Goal: Information Seeking & Learning: Learn about a topic

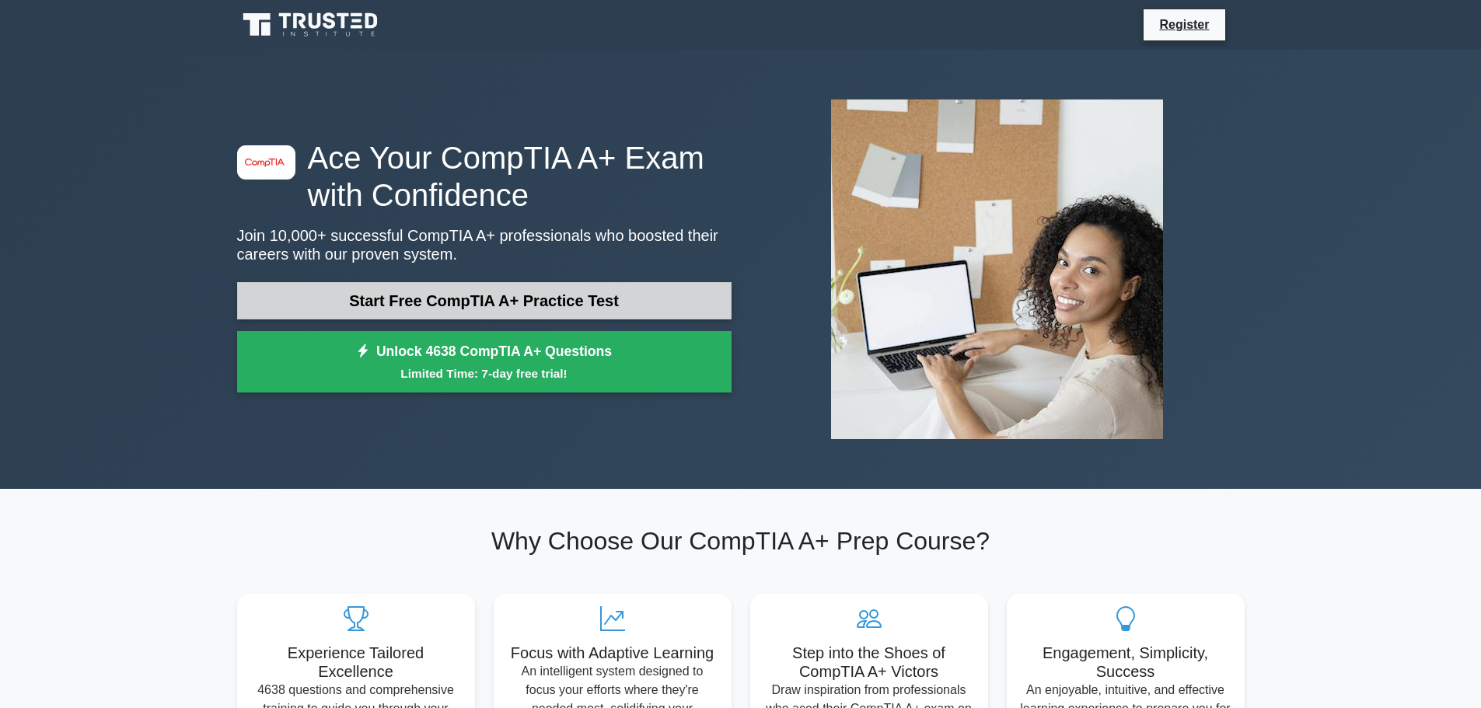
click at [446, 297] on link "Start Free CompTIA A+ Practice Test" at bounding box center [484, 300] width 494 height 37
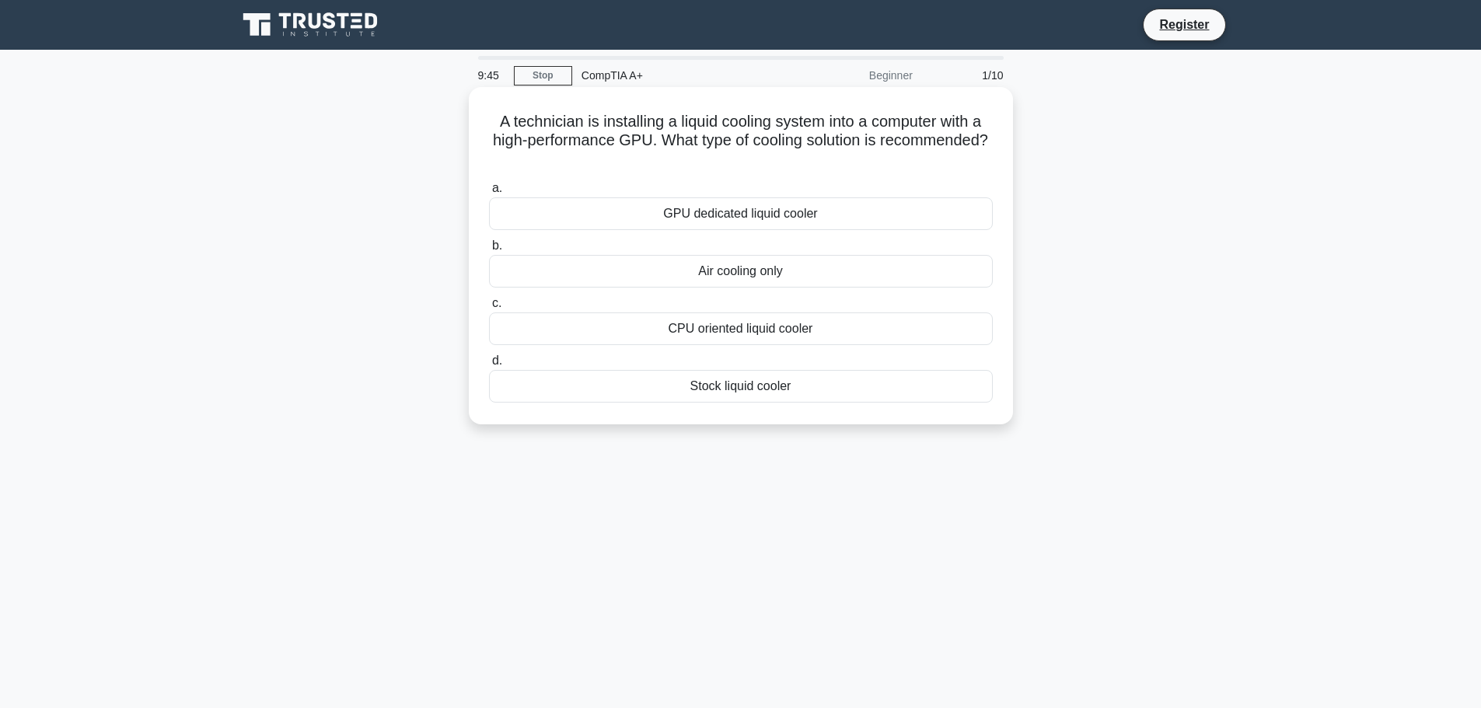
click at [736, 215] on div "GPU dedicated liquid cooler" at bounding box center [741, 213] width 504 height 33
click at [489, 194] on input "a. GPU dedicated liquid cooler" at bounding box center [489, 188] width 0 height 10
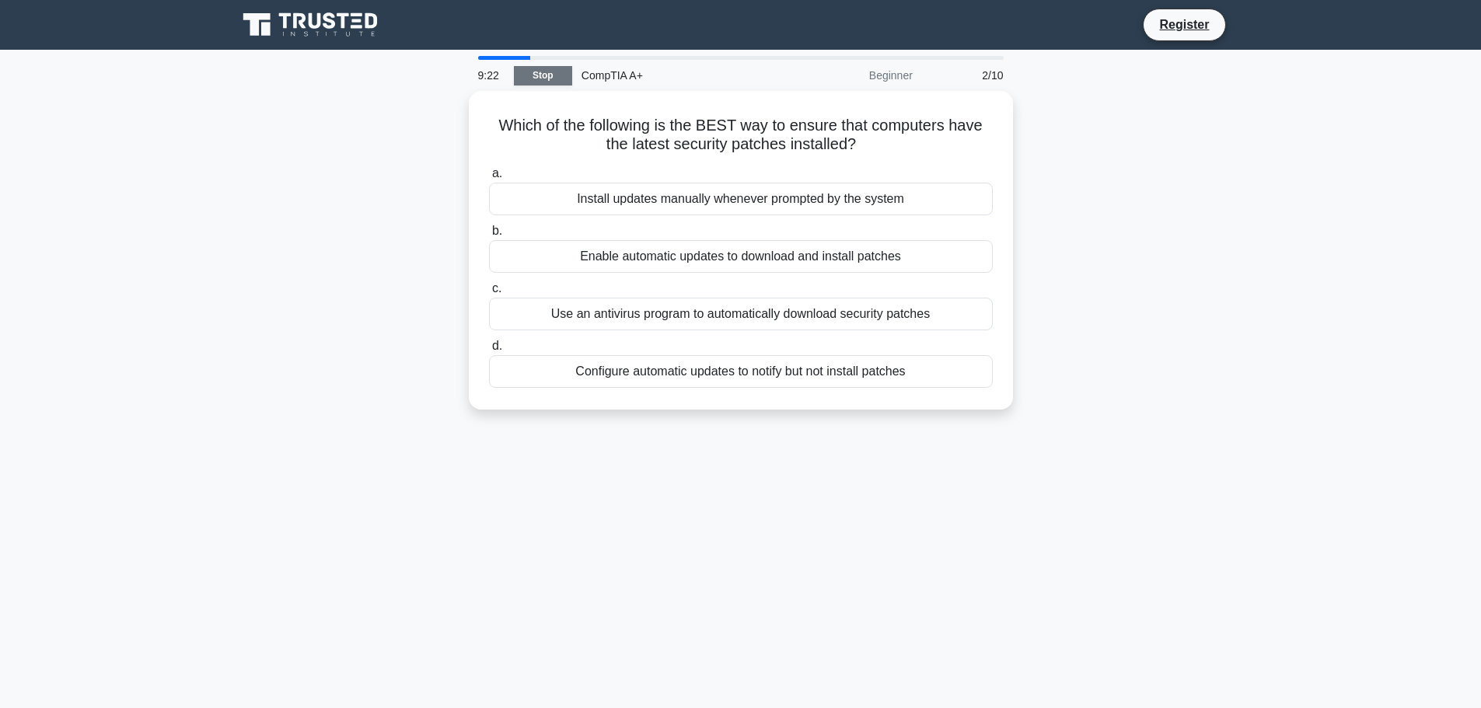
click at [549, 72] on link "Stop" at bounding box center [543, 75] width 58 height 19
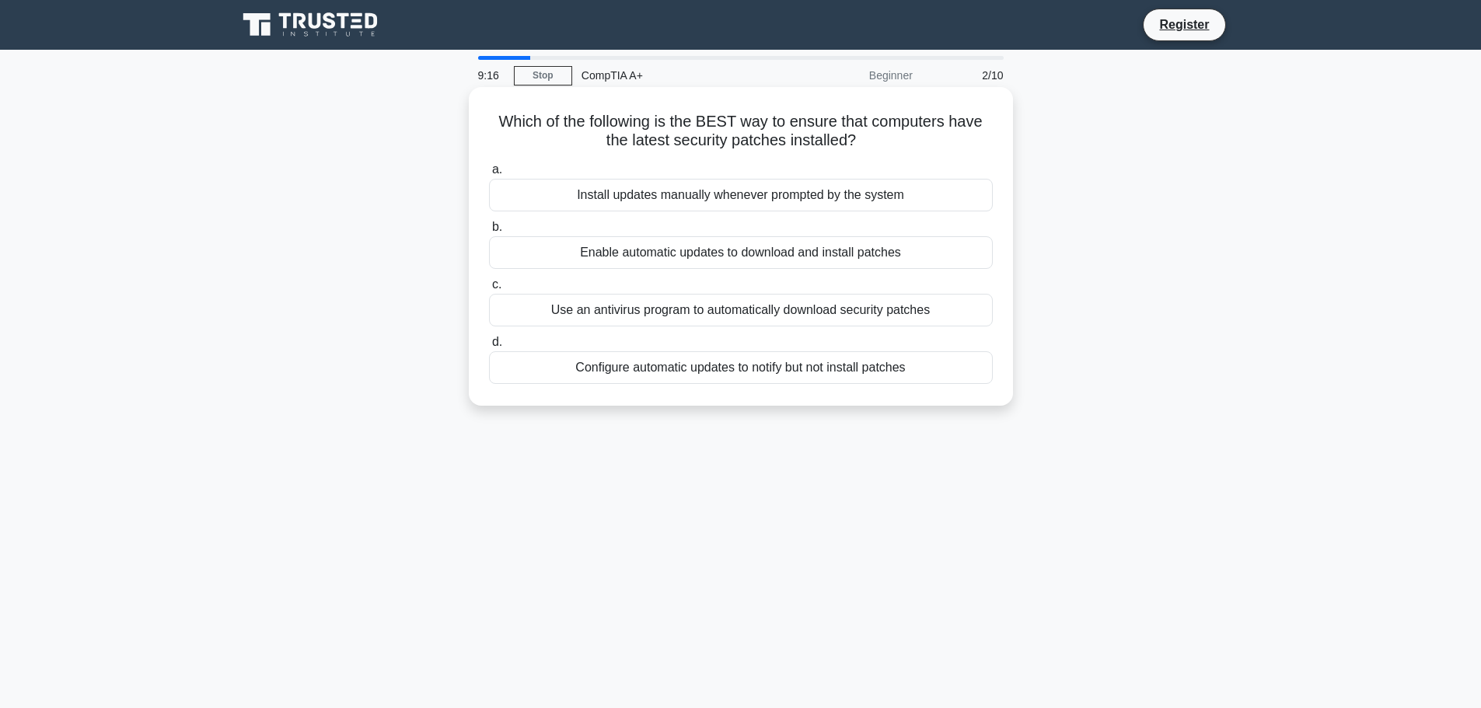
click at [747, 263] on div "Enable automatic updates to download and install patches" at bounding box center [741, 252] width 504 height 33
click at [489, 232] on input "b. Enable automatic updates to download and install patches" at bounding box center [489, 227] width 0 height 10
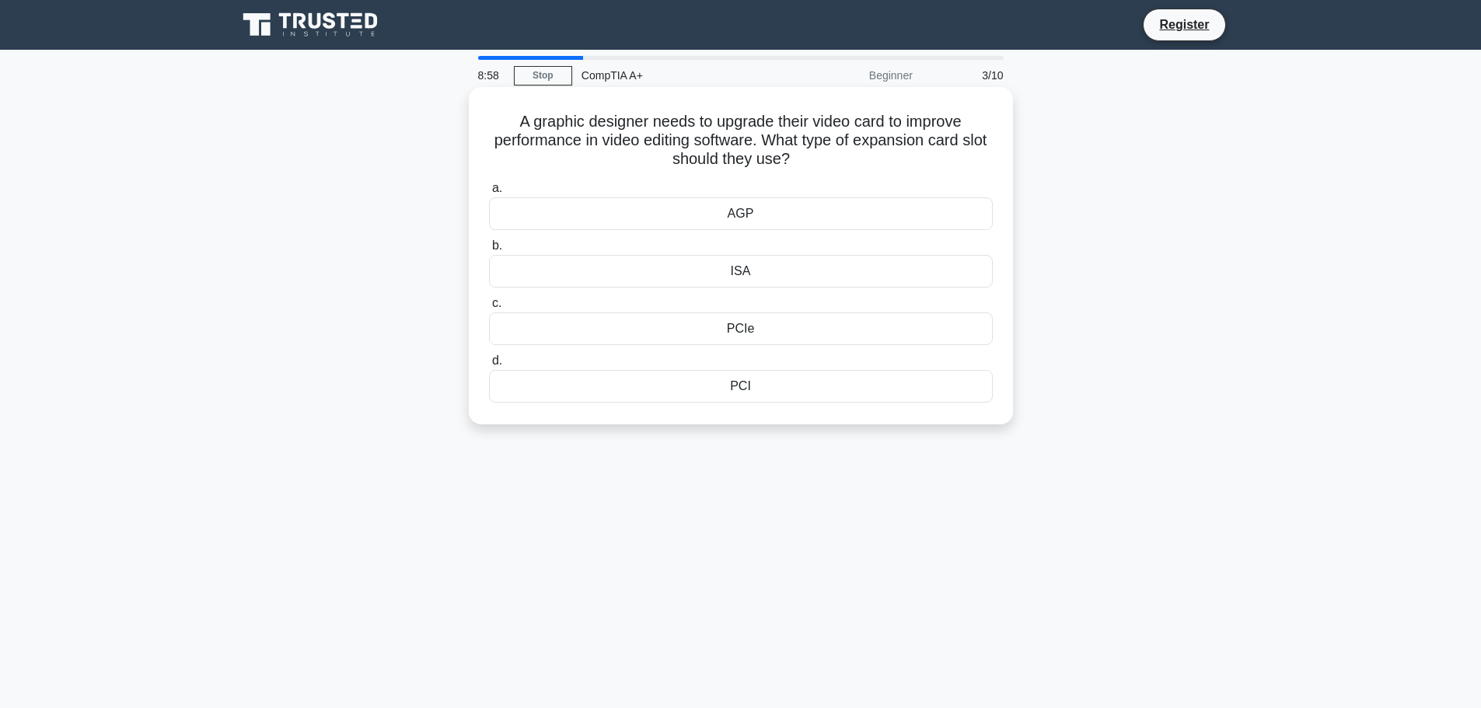
click at [744, 333] on div "PCIe" at bounding box center [741, 328] width 504 height 33
click at [489, 309] on input "c. PCIe" at bounding box center [489, 303] width 0 height 10
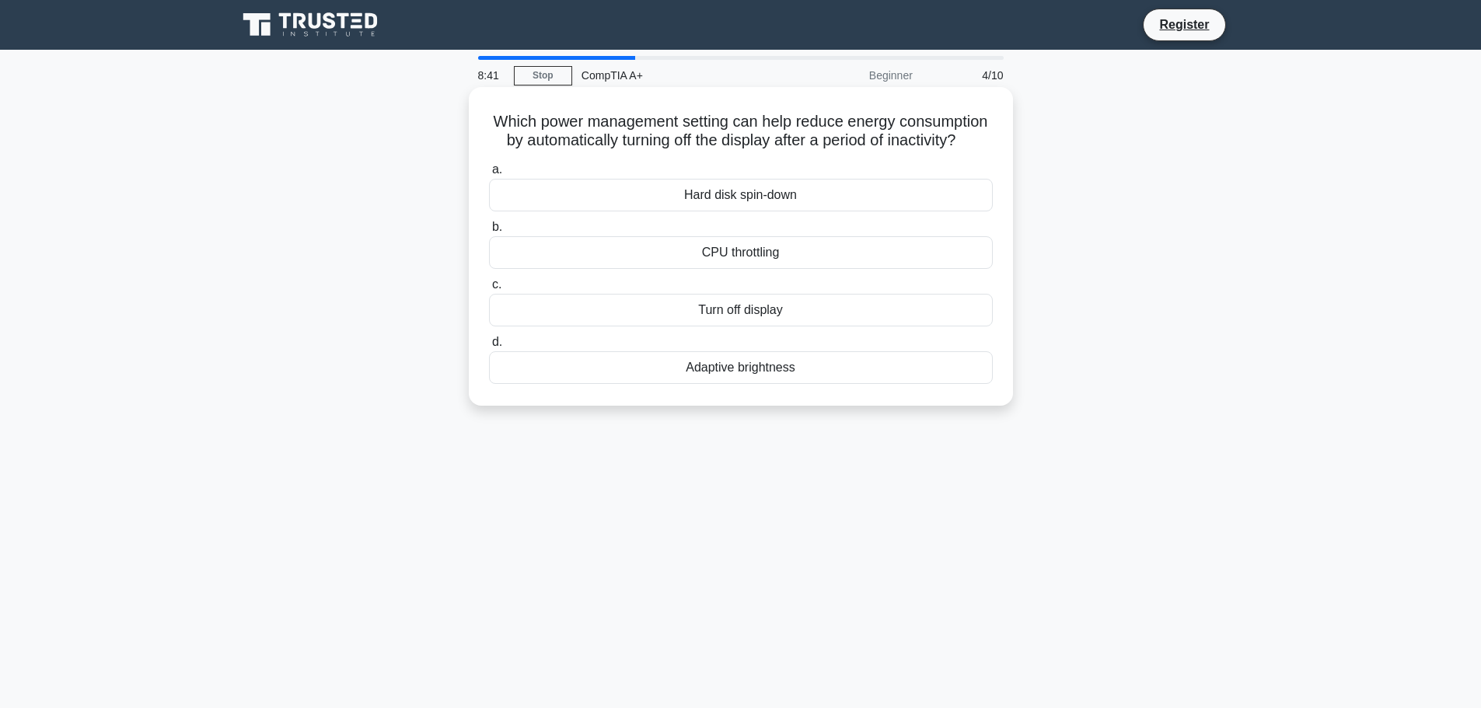
click at [744, 384] on div "Adaptive brightness" at bounding box center [741, 367] width 504 height 33
click at [489, 347] on input "d. Adaptive brightness" at bounding box center [489, 342] width 0 height 10
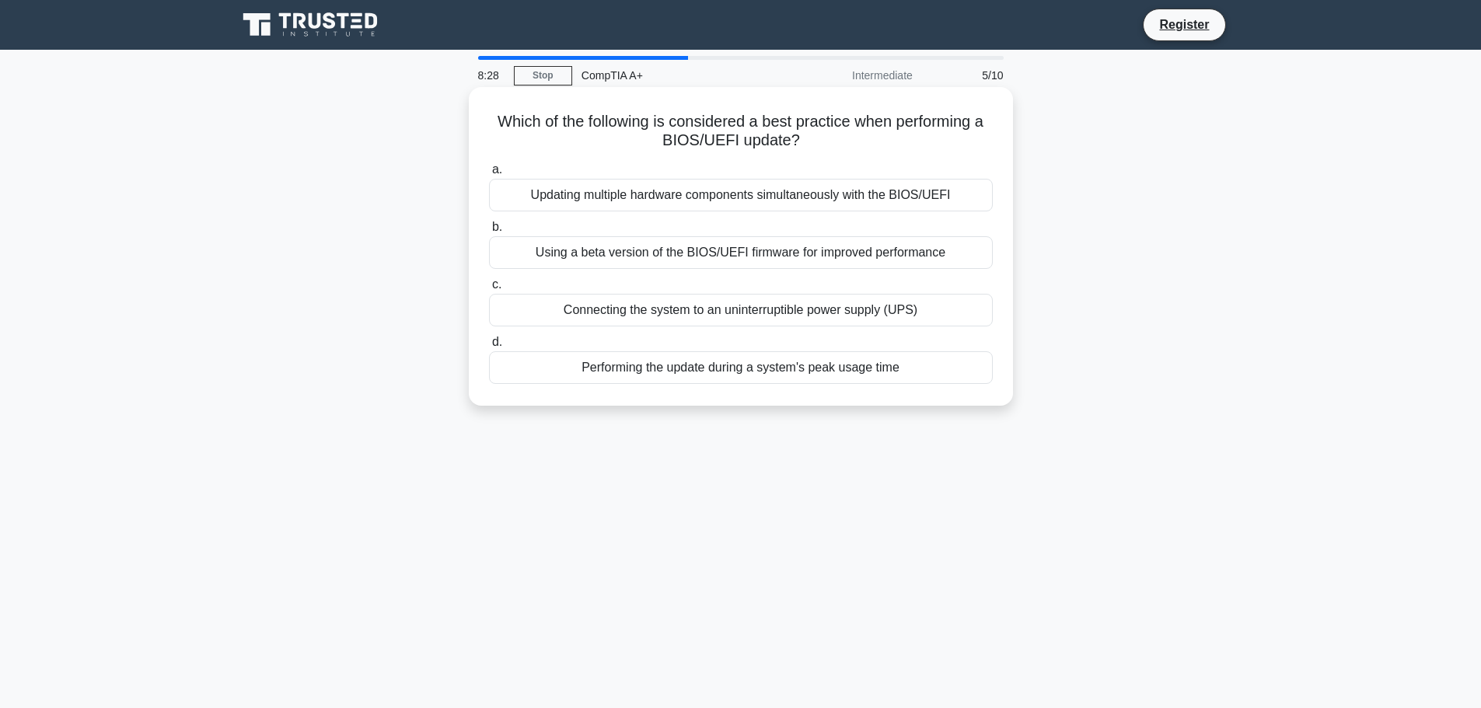
click at [734, 315] on div "Connecting the system to an uninterruptible power supply (UPS)" at bounding box center [741, 310] width 504 height 33
click at [489, 290] on input "c. Connecting the system to an uninterruptible power supply (UPS)" at bounding box center [489, 285] width 0 height 10
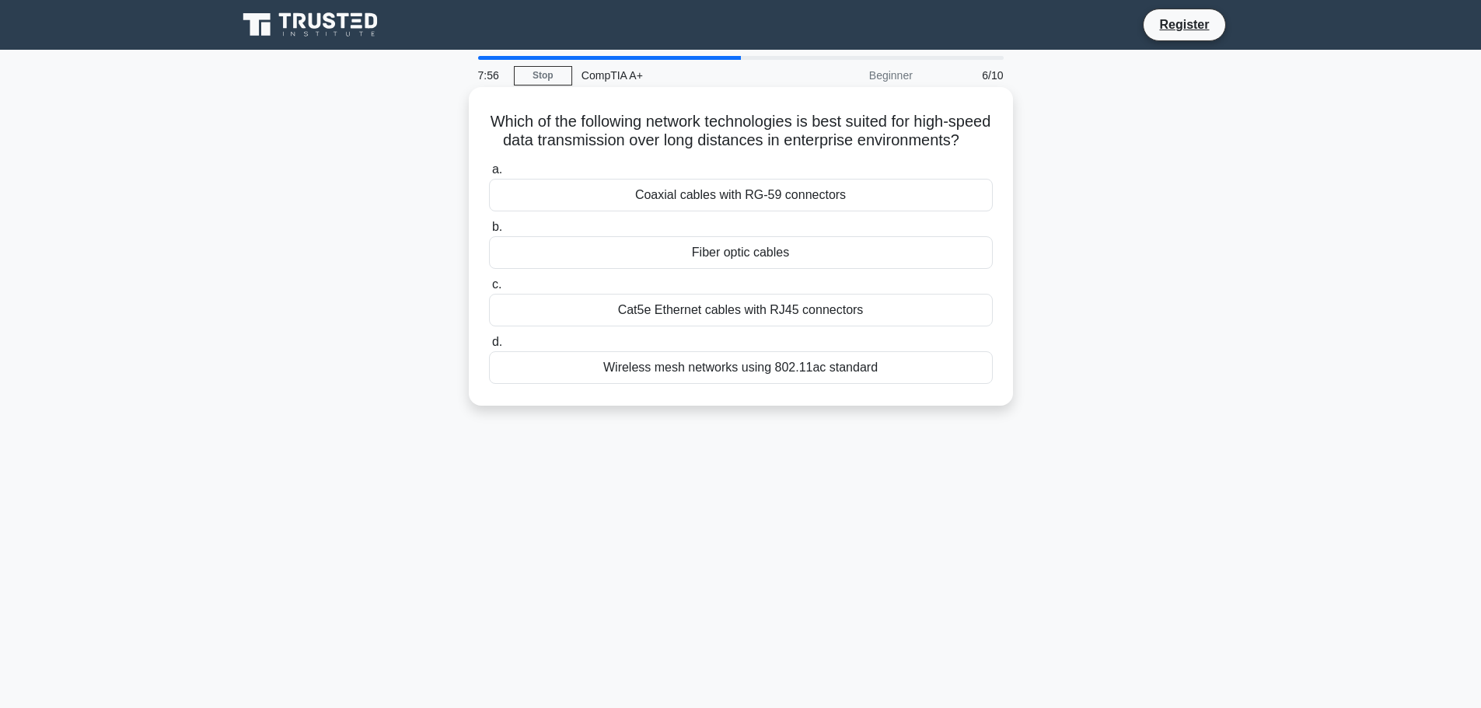
click at [744, 269] on div "Fiber optic cables" at bounding box center [741, 252] width 504 height 33
click at [489, 232] on input "b. Fiber optic cables" at bounding box center [489, 227] width 0 height 10
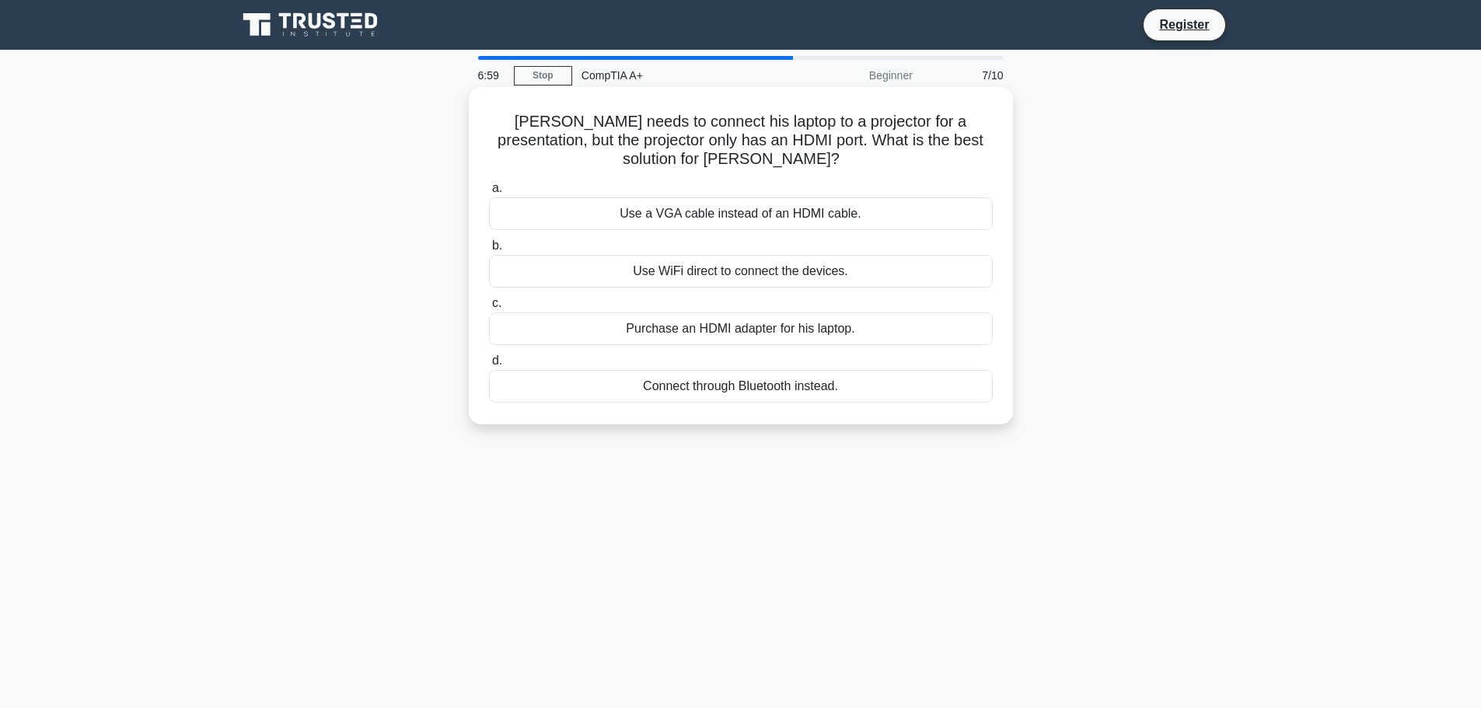
click at [738, 326] on div "Purchase an HDMI adapter for his laptop." at bounding box center [741, 328] width 504 height 33
click at [489, 309] on input "c. Purchase an HDMI adapter for his laptop." at bounding box center [489, 303] width 0 height 10
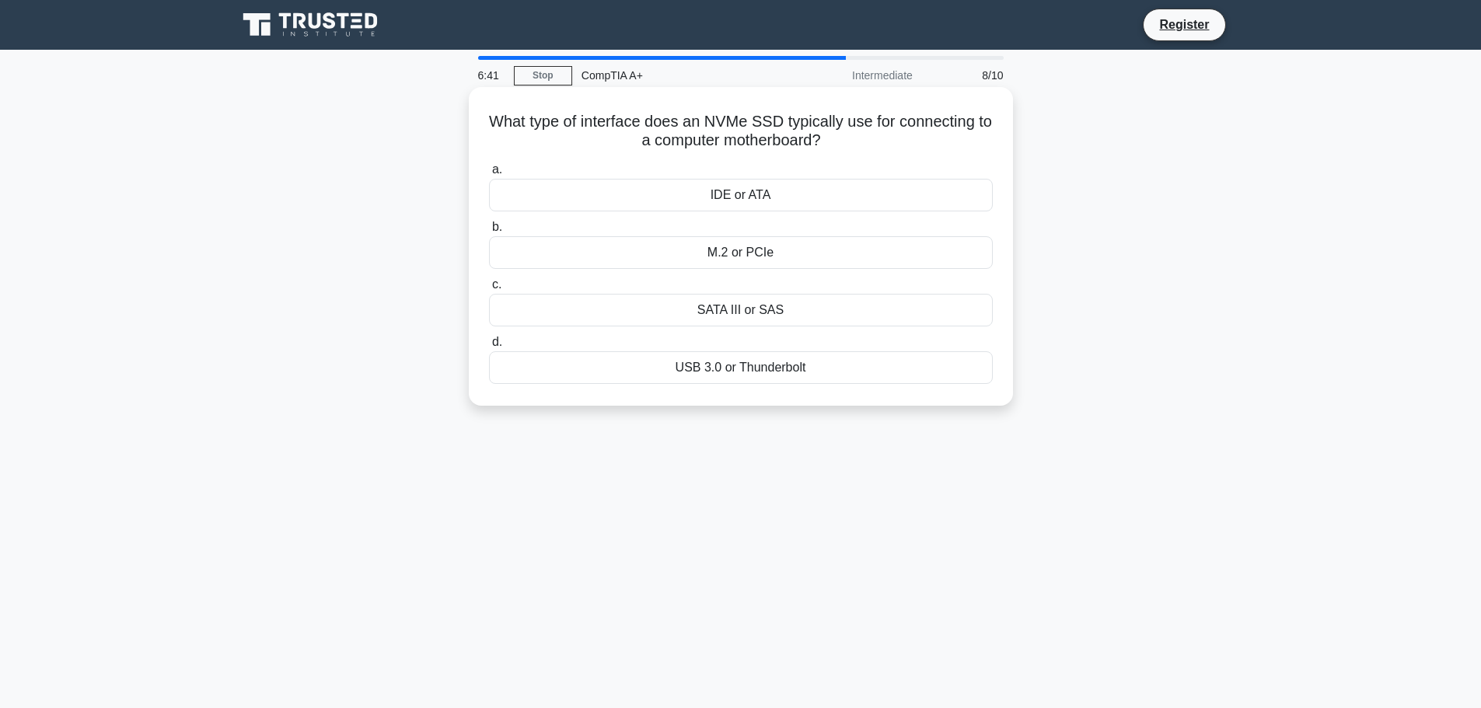
click at [737, 306] on div "SATA III or SAS" at bounding box center [741, 310] width 504 height 33
click at [489, 290] on input "c. SATA III or SAS" at bounding box center [489, 285] width 0 height 10
click at [755, 310] on div "Insufficient GPU performance" at bounding box center [741, 310] width 504 height 33
click at [489, 290] on input "c. Insufficient GPU performance" at bounding box center [489, 285] width 0 height 10
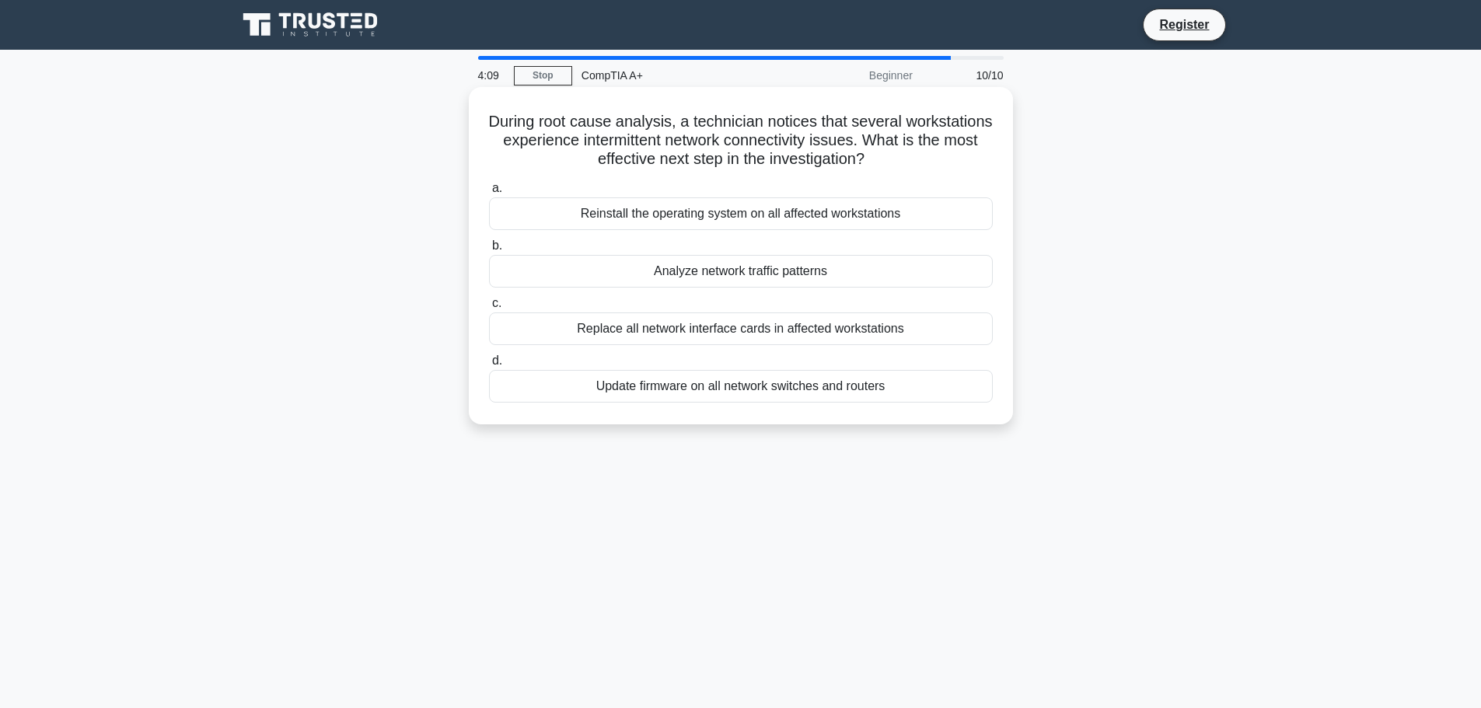
click at [775, 271] on div "Analyze network traffic patterns" at bounding box center [741, 271] width 504 height 33
click at [489, 251] on input "b. Analyze network traffic patterns" at bounding box center [489, 246] width 0 height 10
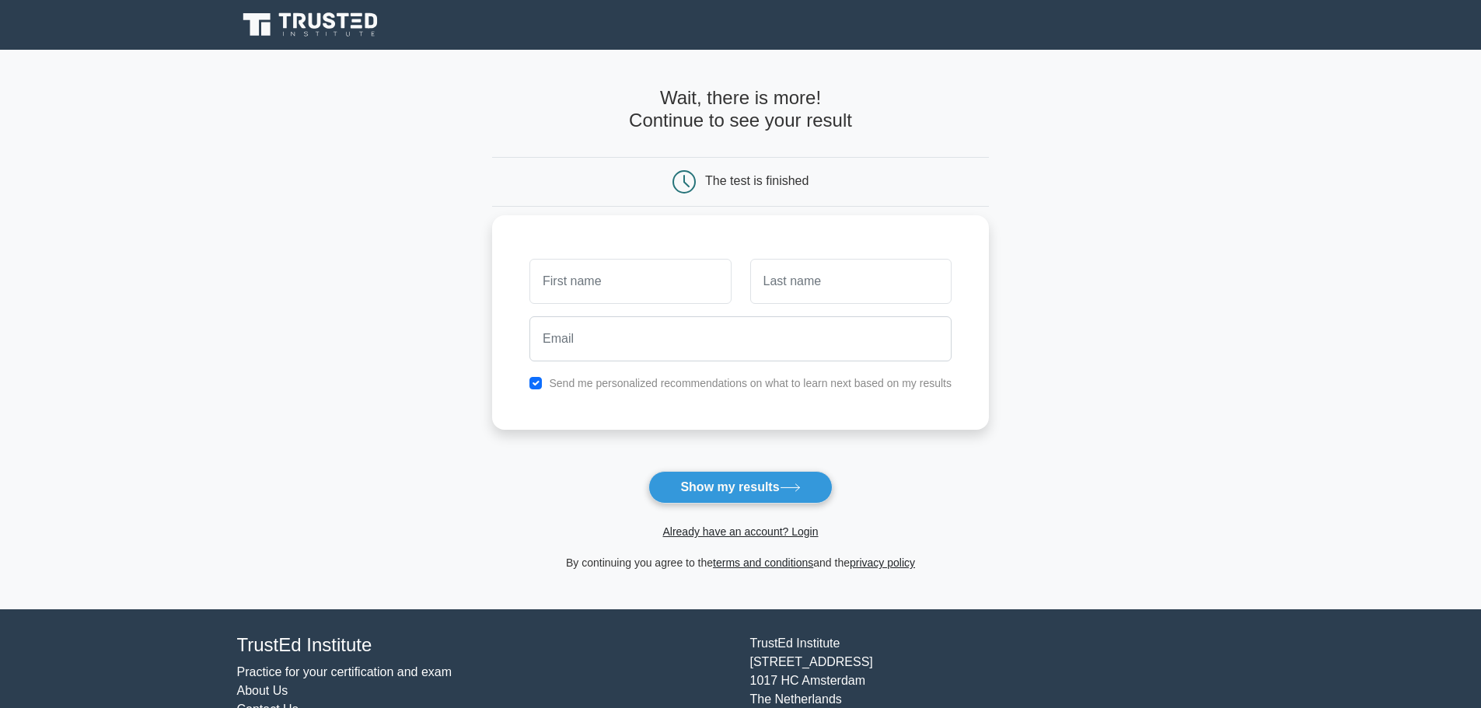
click at [646, 280] on input "text" at bounding box center [629, 281] width 201 height 45
type input "[PERSON_NAME]"
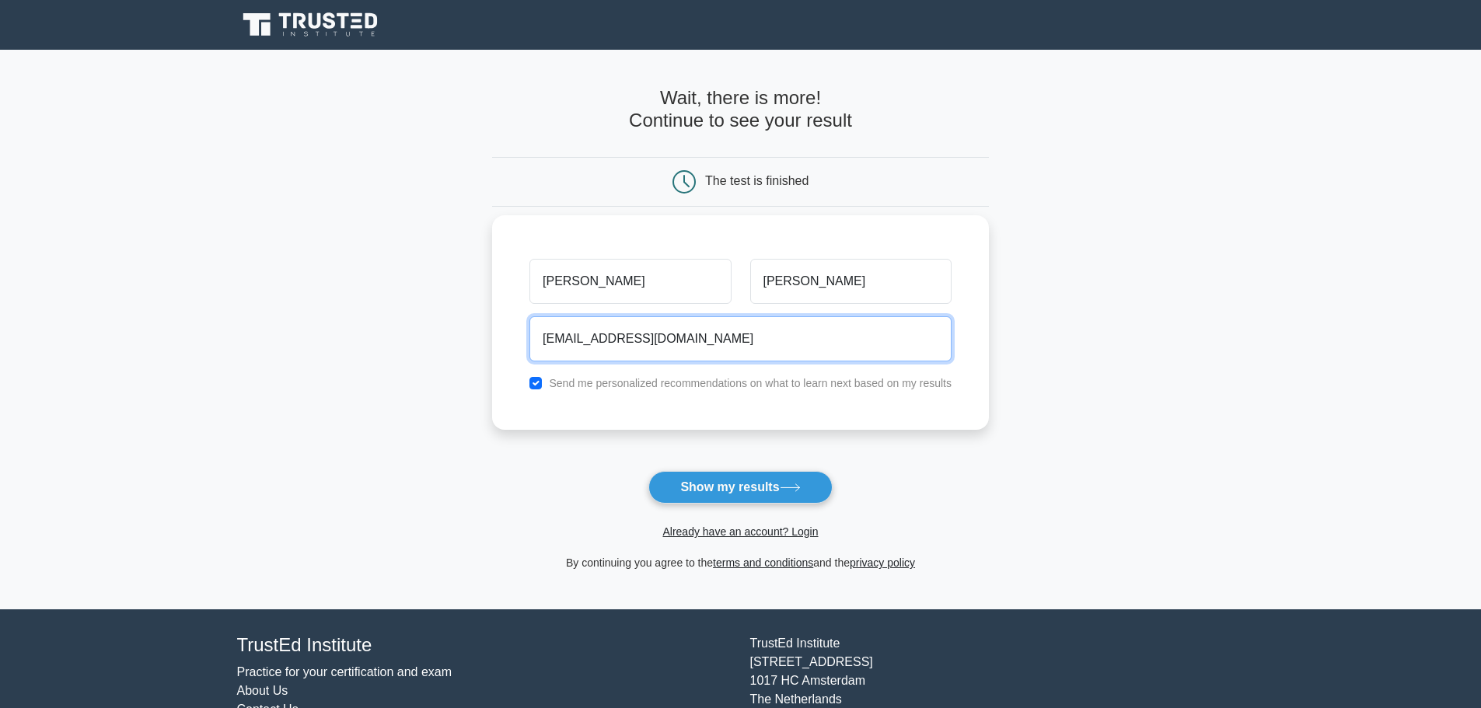
type input "[EMAIL_ADDRESS][DOMAIN_NAME]"
click at [654, 375] on div "Send me personalized recommendations on what to learn next based on my results" at bounding box center [740, 383] width 441 height 19
click at [537, 386] on input "checkbox" at bounding box center [535, 383] width 12 height 12
checkbox input "false"
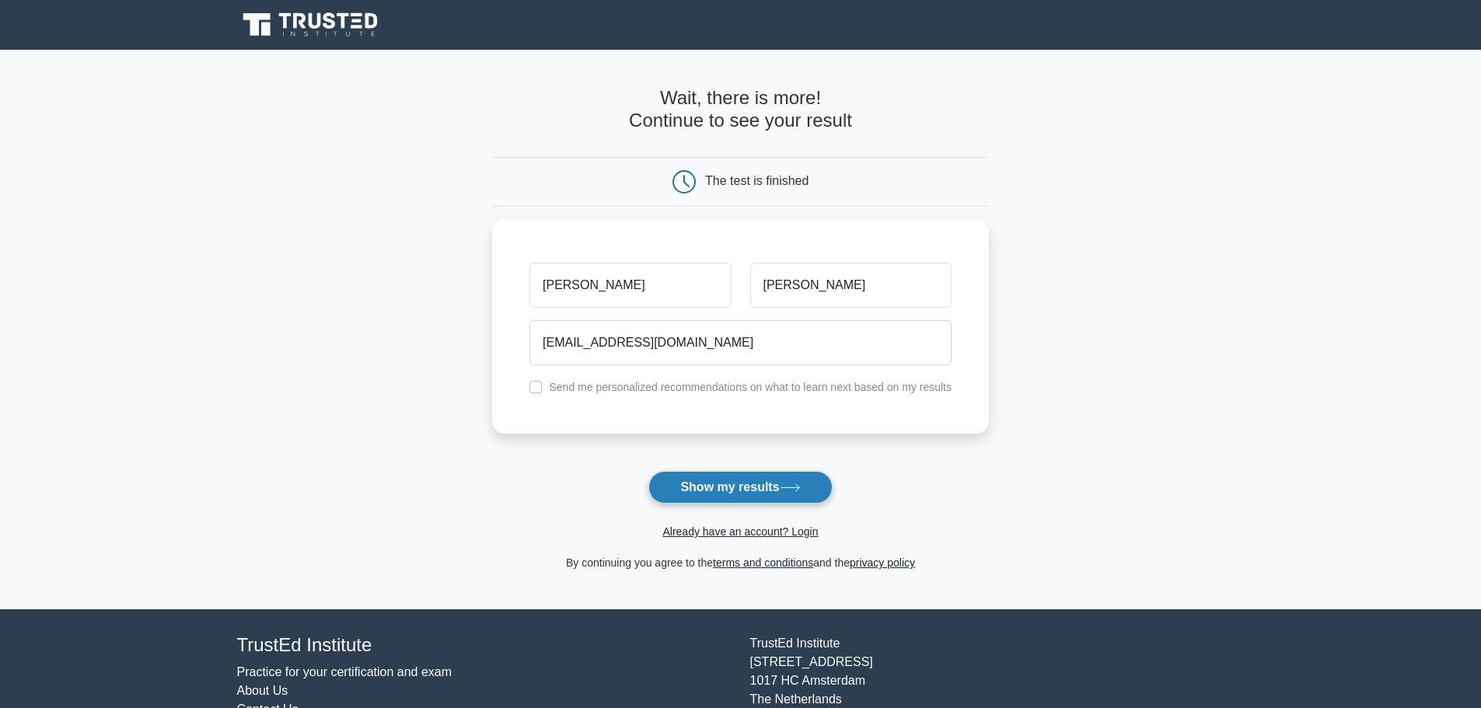
click at [752, 490] on button "Show my results" at bounding box center [739, 487] width 183 height 33
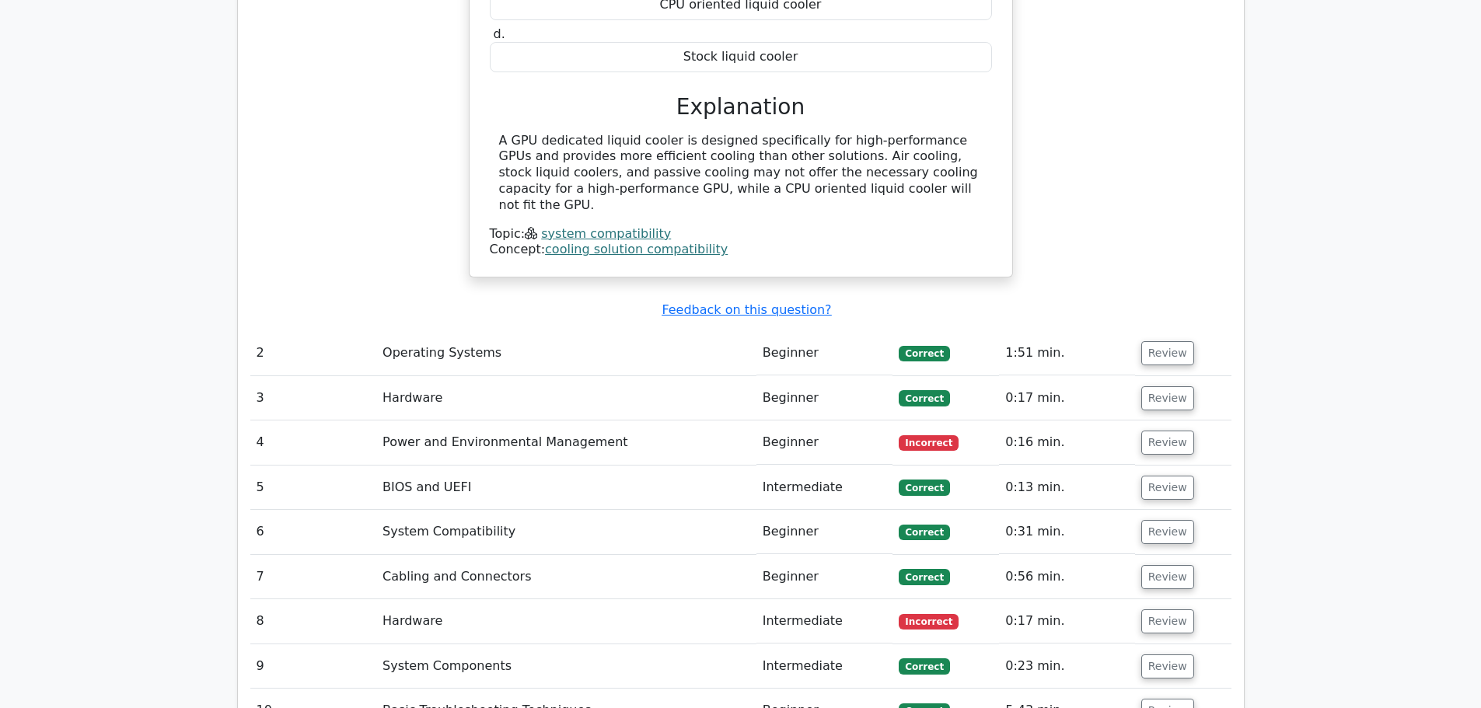
scroll to position [1865, 0]
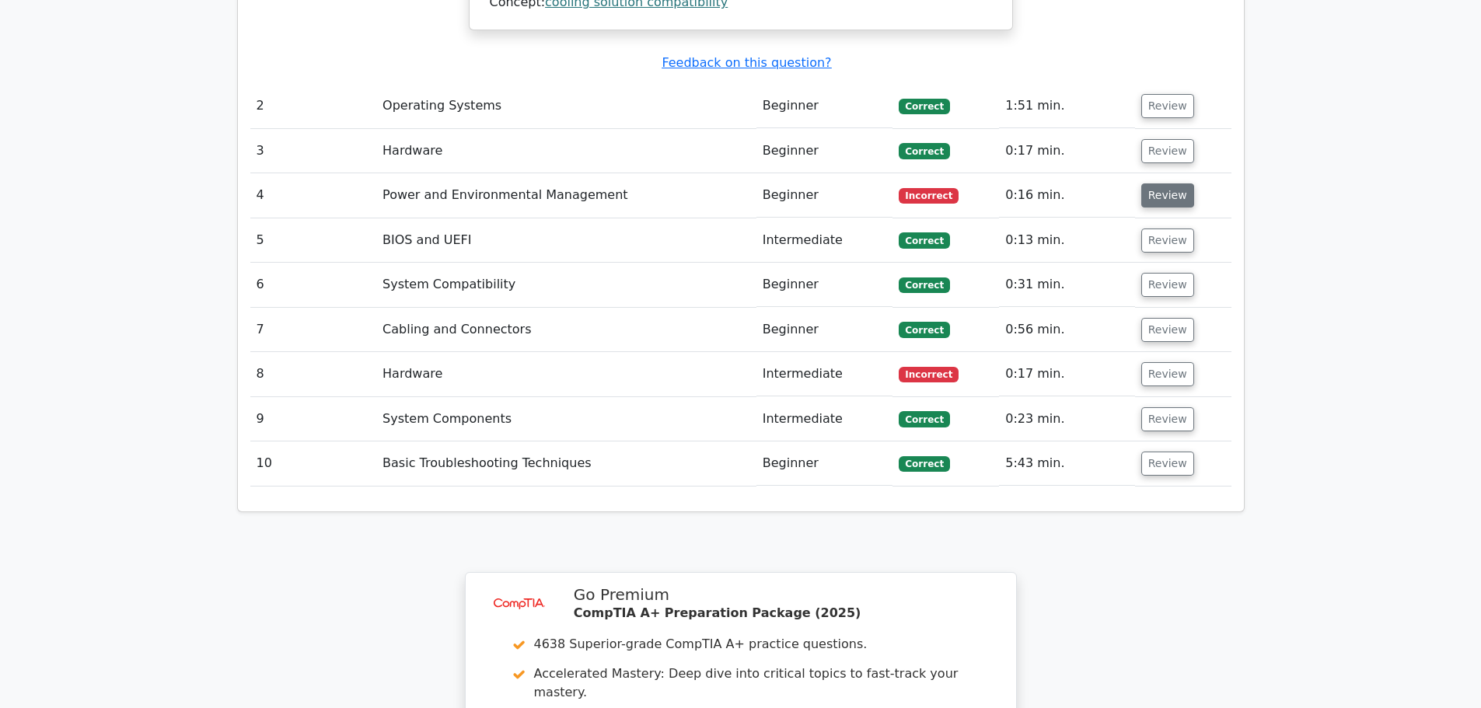
click at [1152, 183] on button "Review" at bounding box center [1167, 195] width 53 height 24
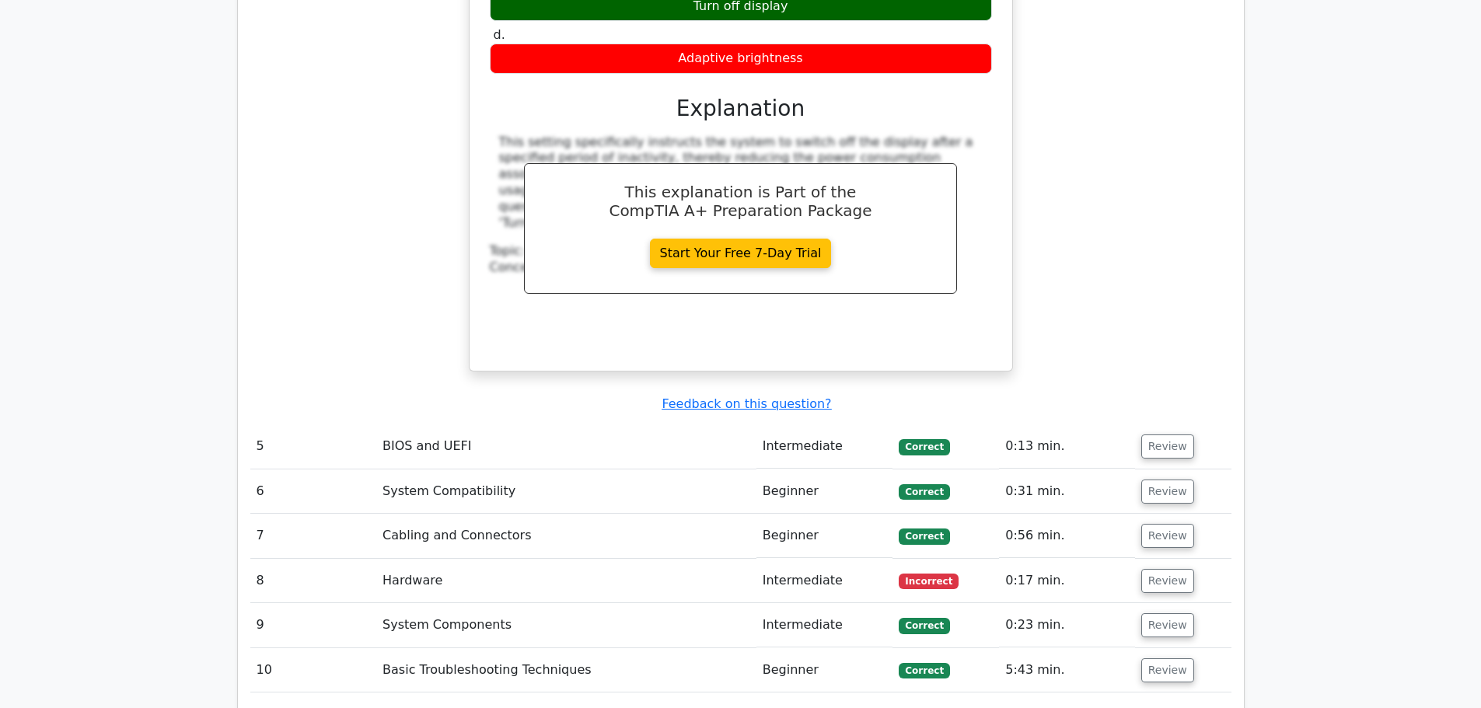
scroll to position [2332, 0]
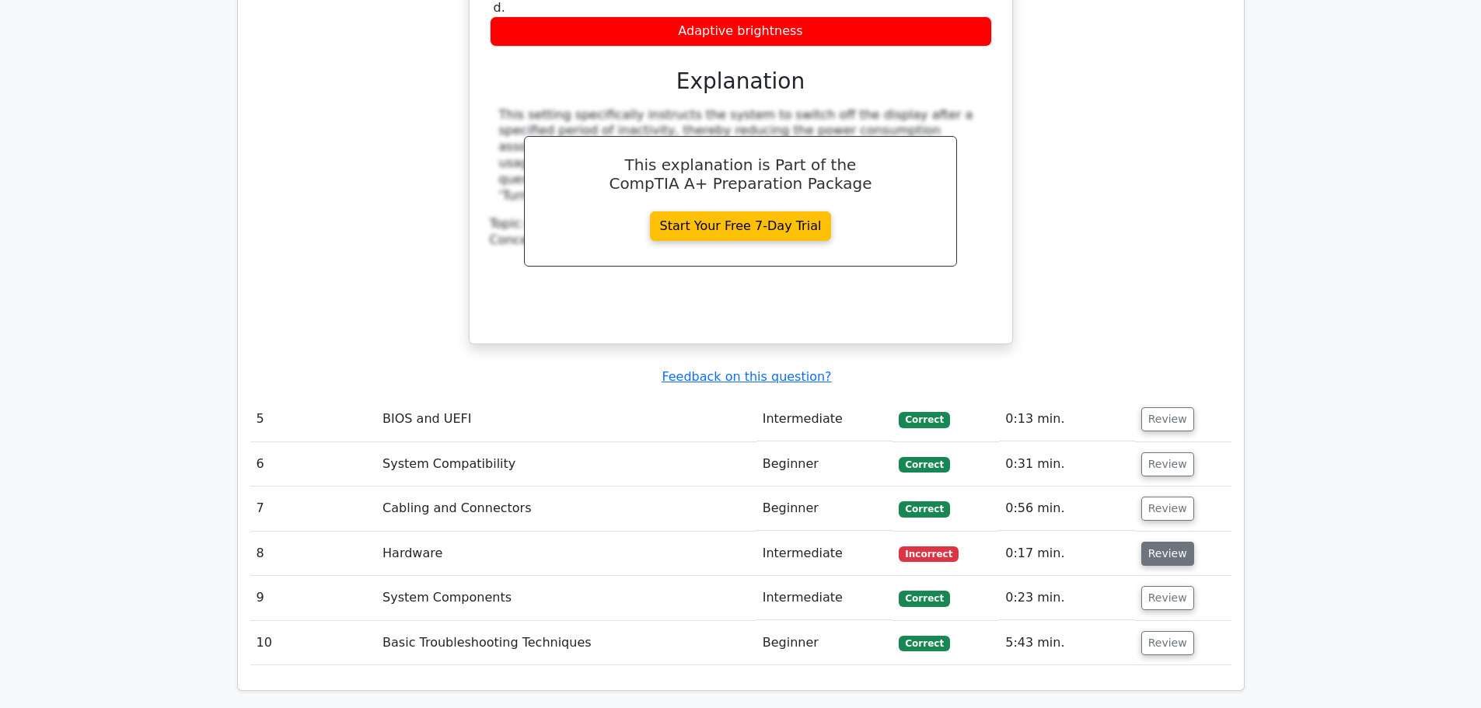
click at [1160, 542] on button "Review" at bounding box center [1167, 554] width 53 height 24
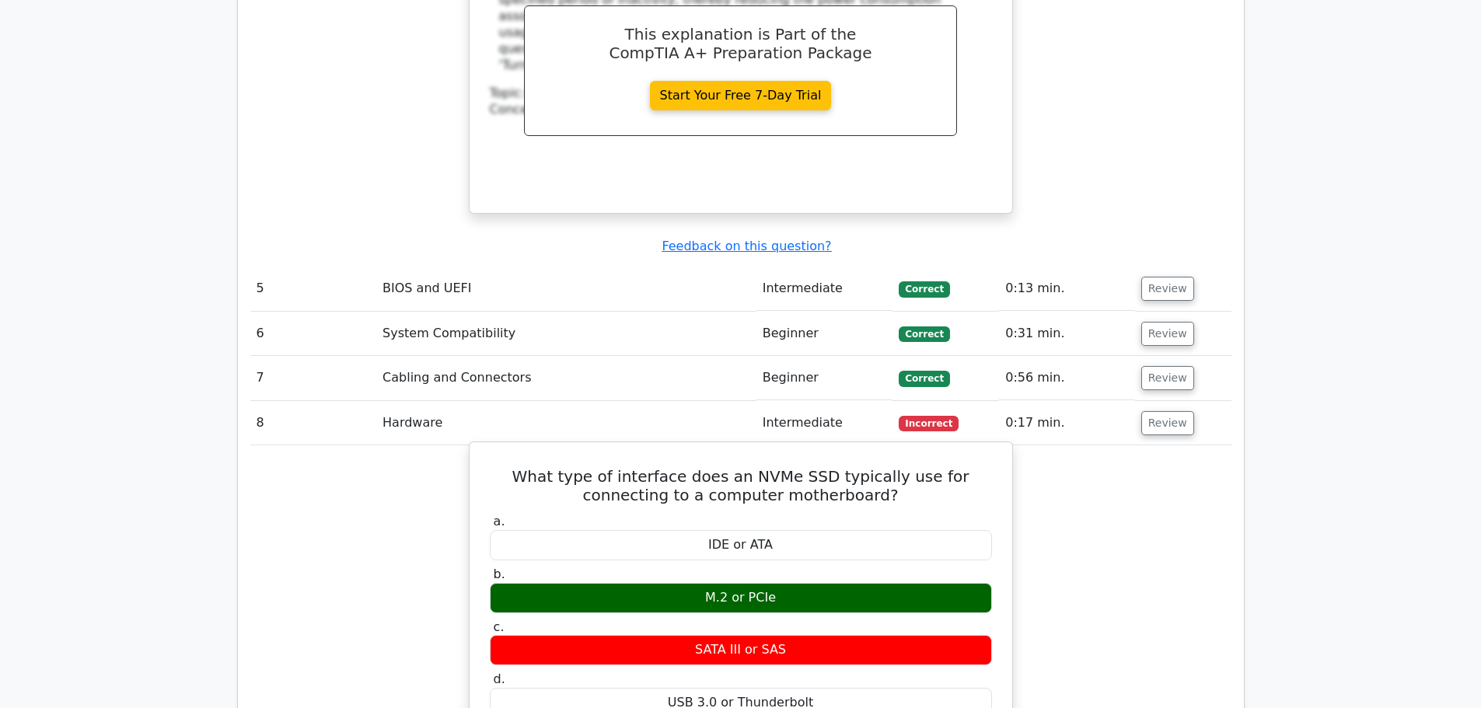
scroll to position [2487, 0]
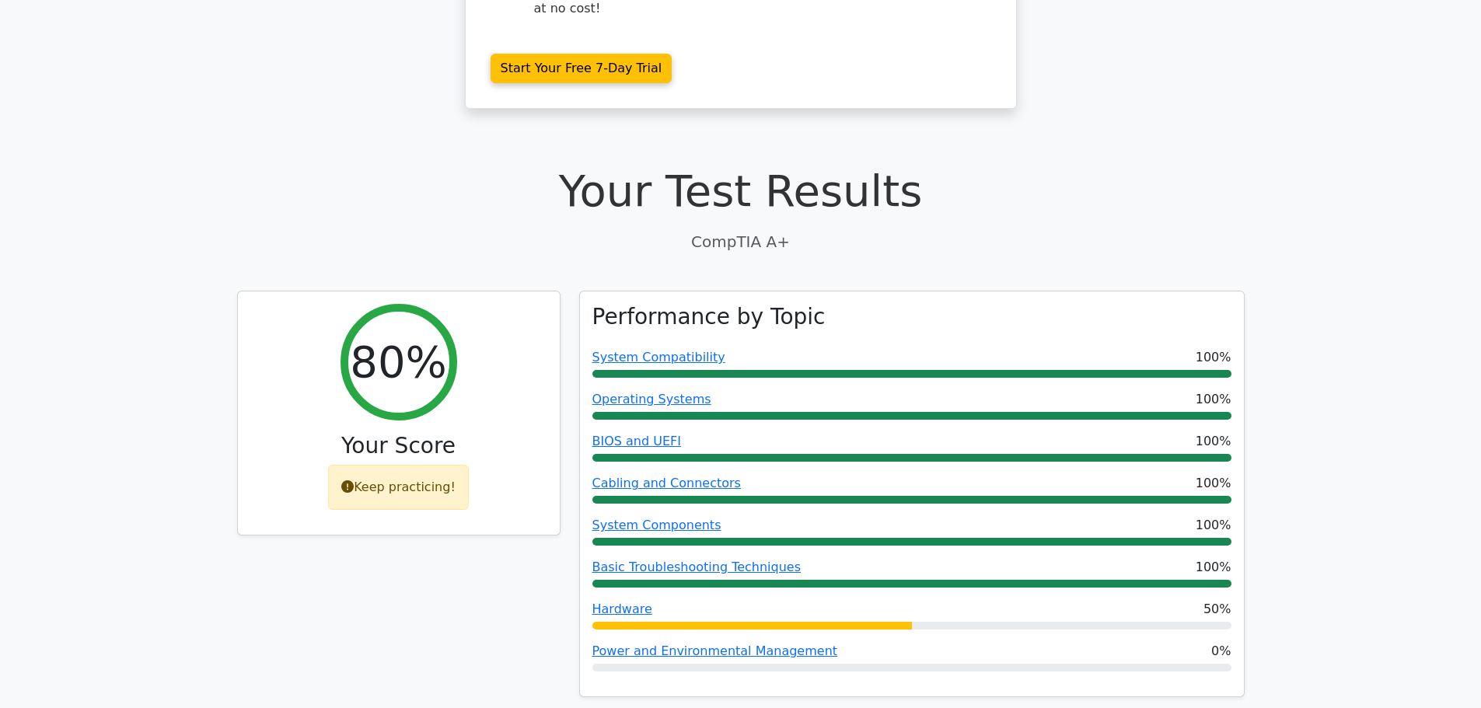
scroll to position [311, 0]
